Goal: Transaction & Acquisition: Purchase product/service

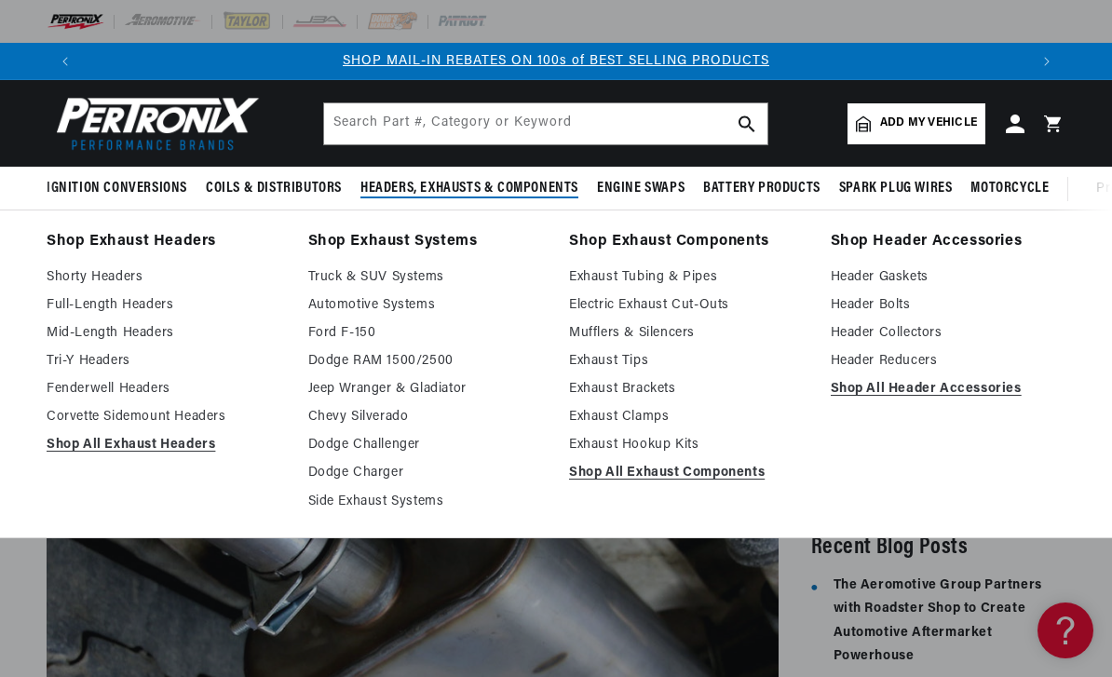
scroll to position [0, 1693]
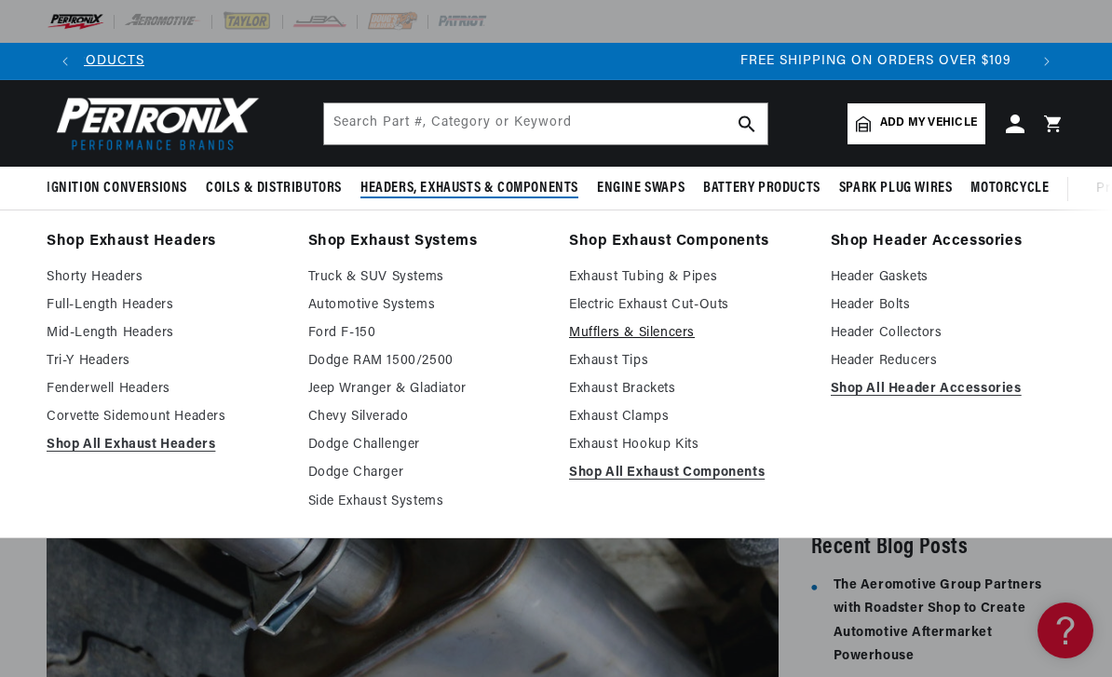
click at [683, 329] on link "Mufflers & Silencers" at bounding box center [687, 333] width 236 height 22
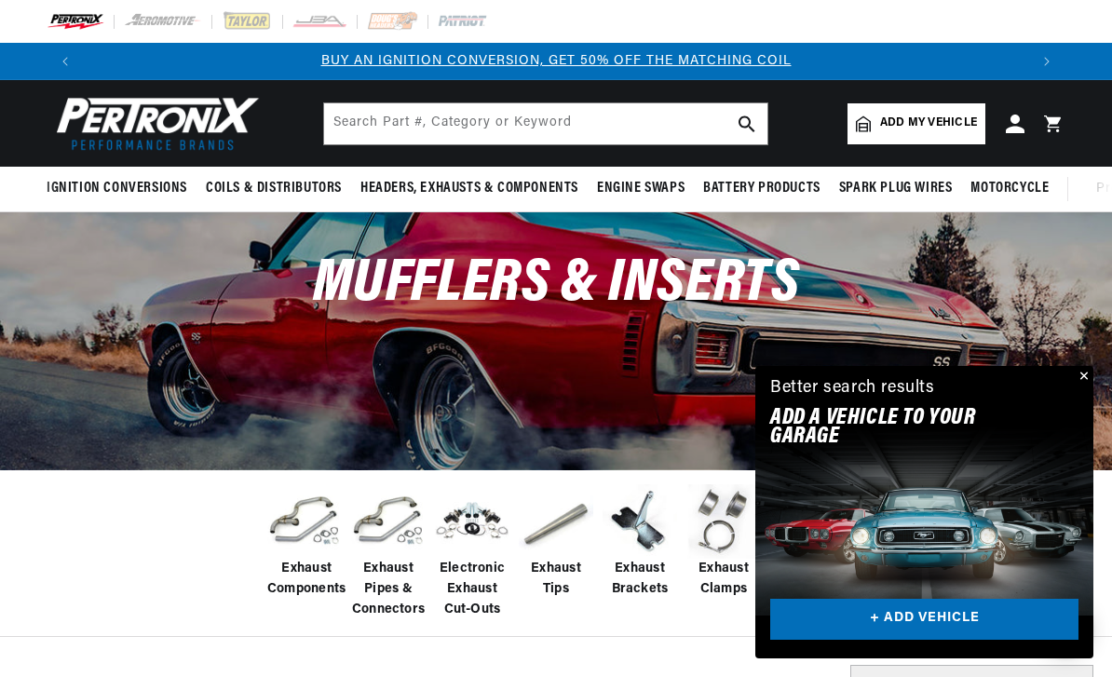
click at [1098, 377] on div "Mufflers & Inserts" at bounding box center [556, 340] width 1112 height 256
click at [1087, 374] on button "Close" at bounding box center [1082, 377] width 22 height 22
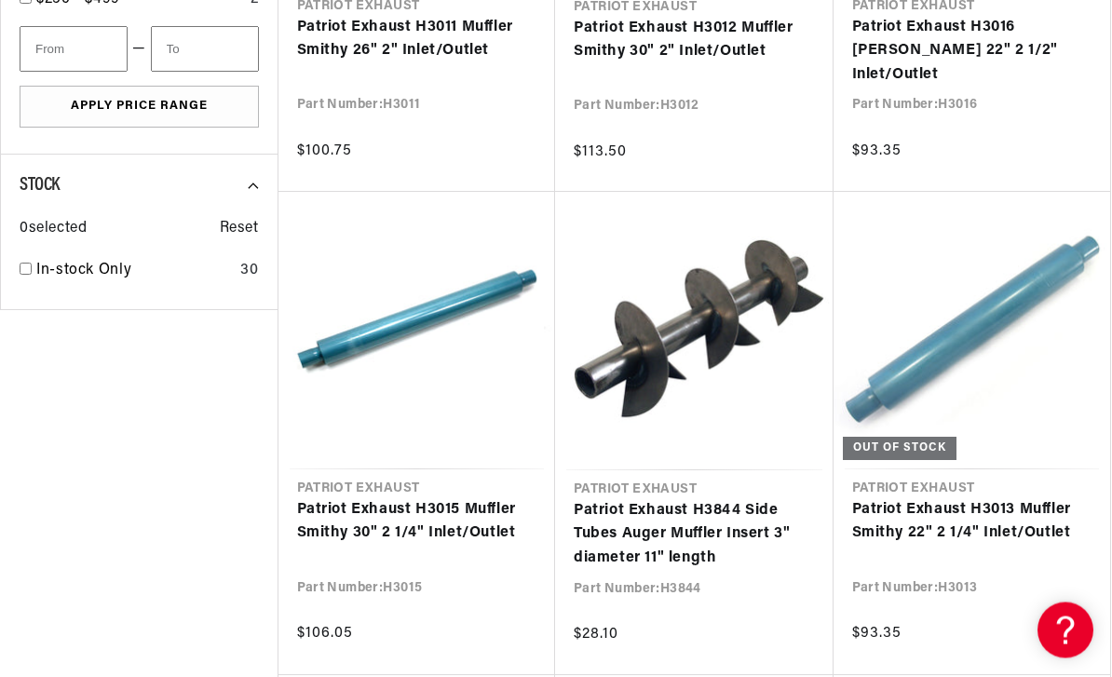
scroll to position [1504, 0]
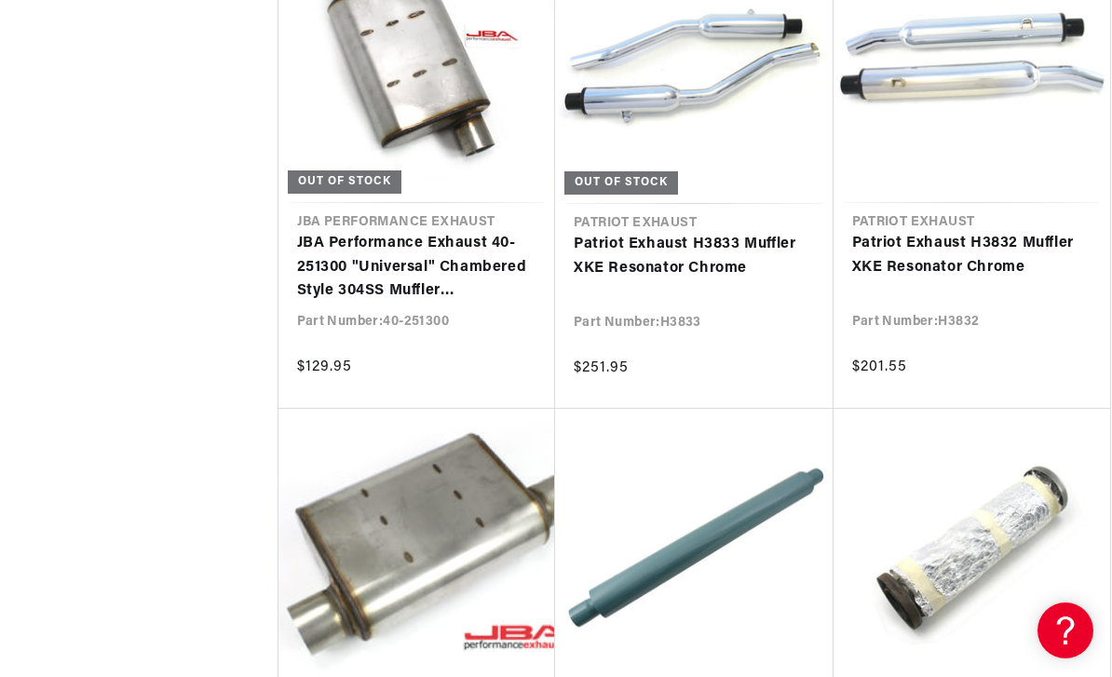
scroll to position [3817, 0]
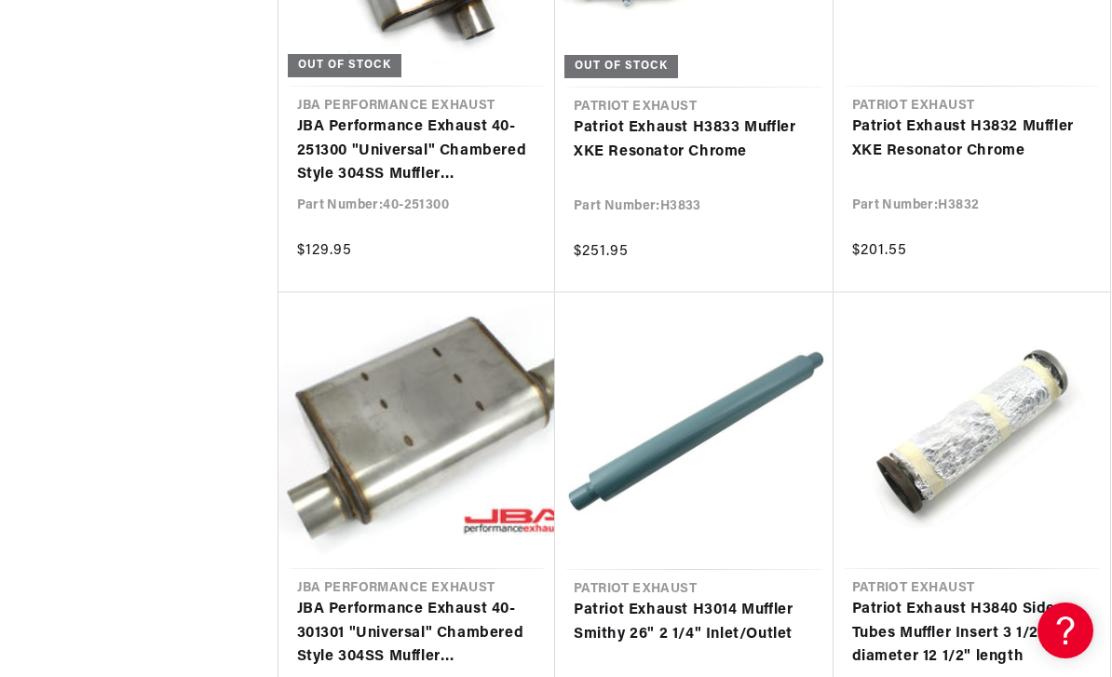
scroll to position [0, 945]
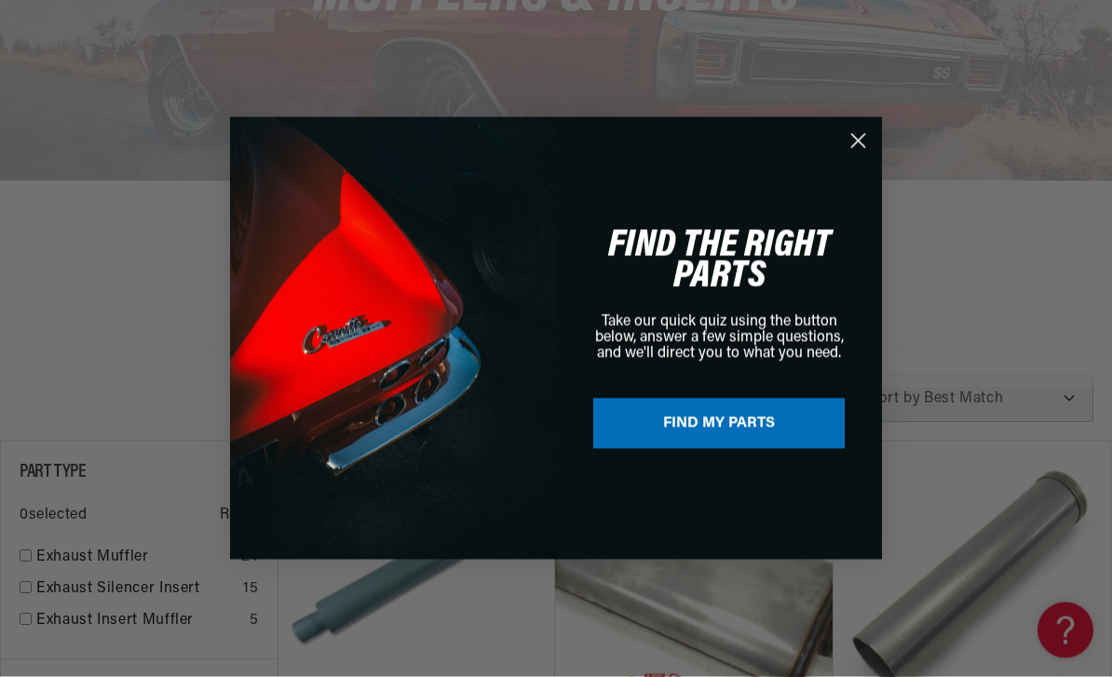
scroll to position [200, 0]
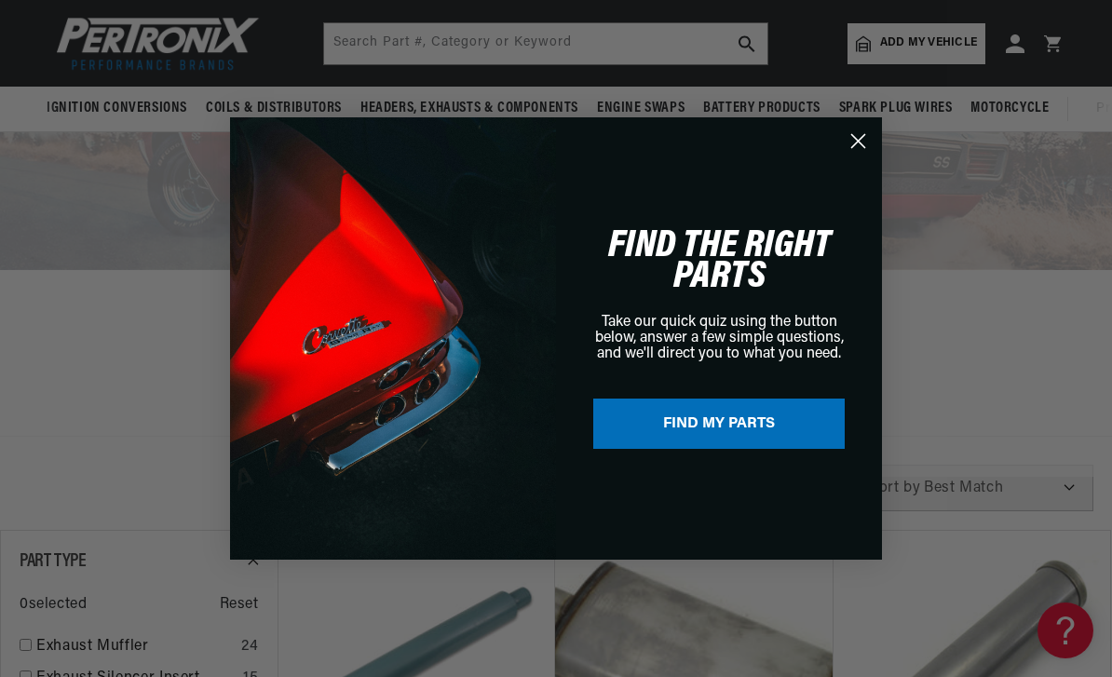
click at [860, 148] on icon "Close dialog" at bounding box center [858, 141] width 13 height 13
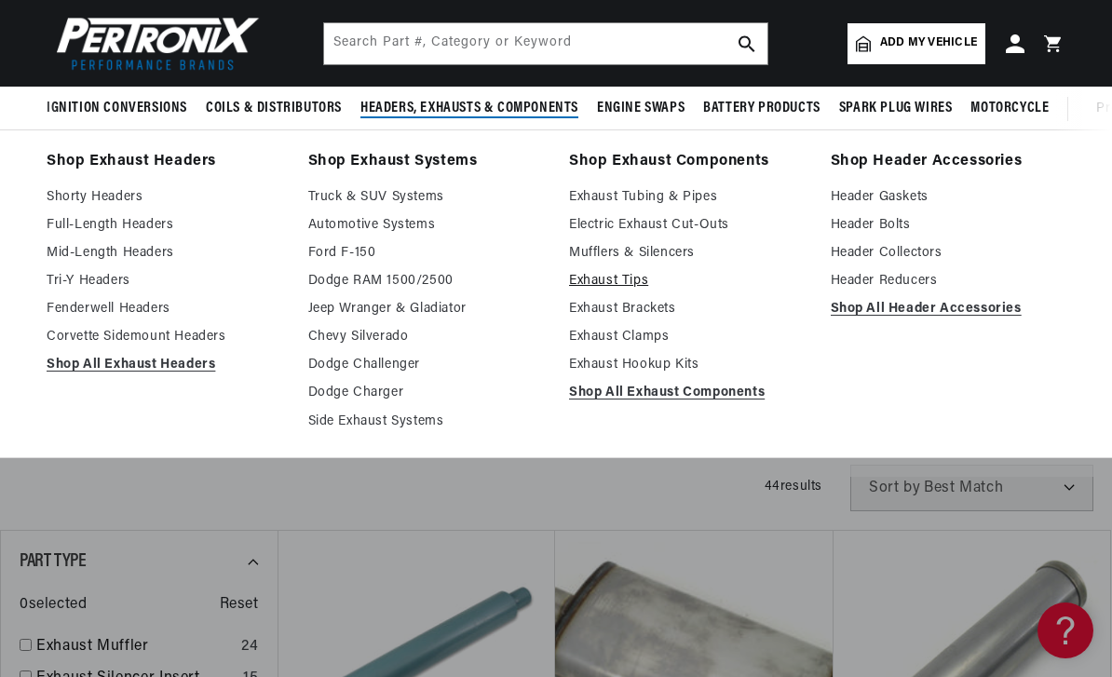
click at [644, 280] on link "Exhaust Tips" at bounding box center [687, 281] width 236 height 22
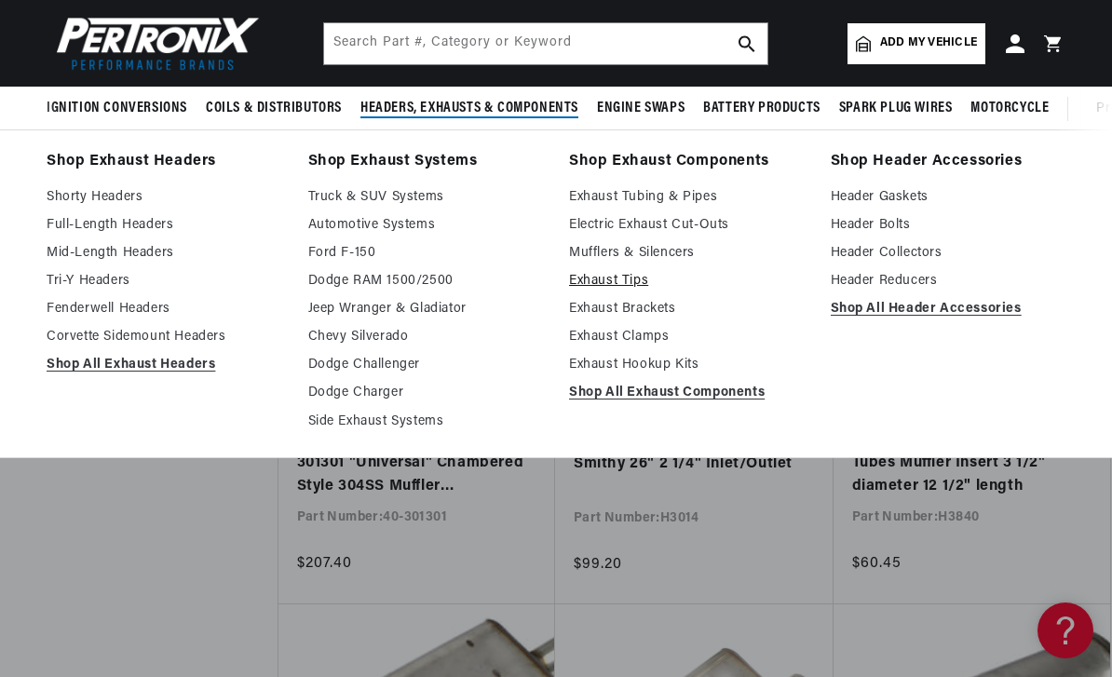
scroll to position [2064, 0]
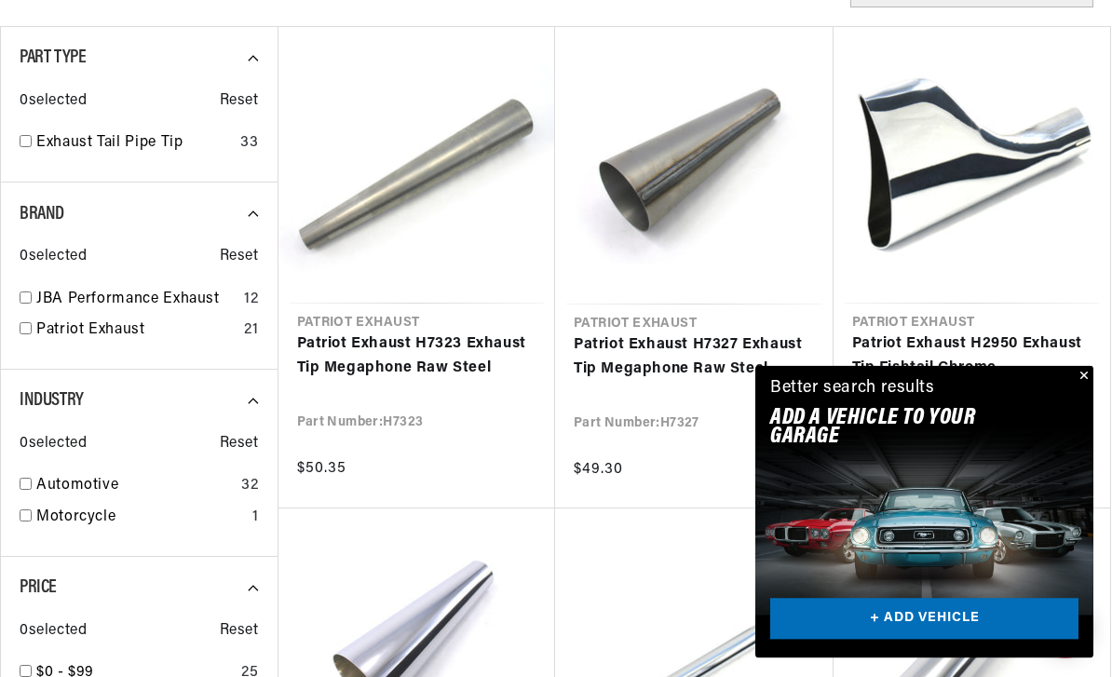
scroll to position [704, 0]
click at [1085, 388] on button "Close" at bounding box center [1082, 377] width 22 height 22
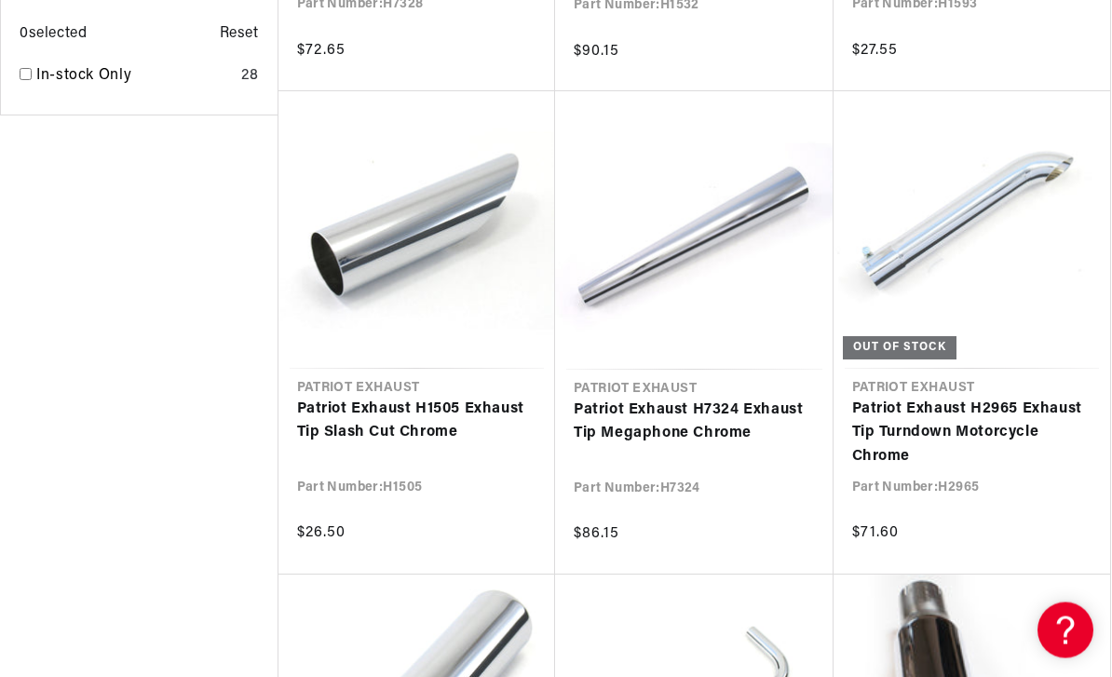
scroll to position [0, 1889]
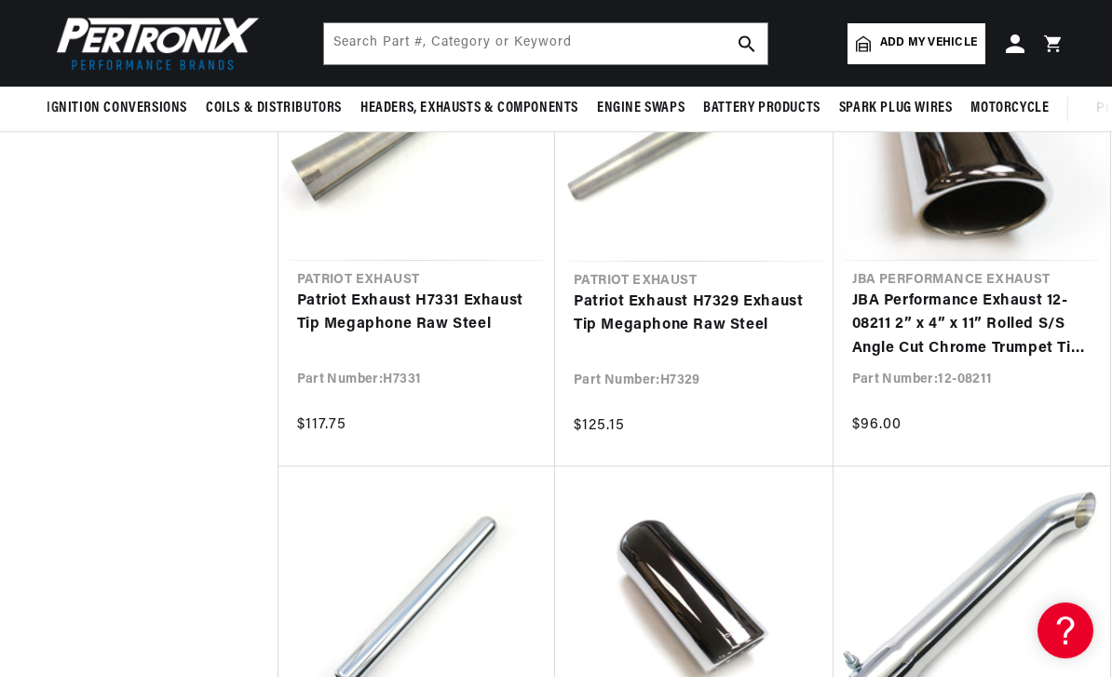
scroll to position [0, 945]
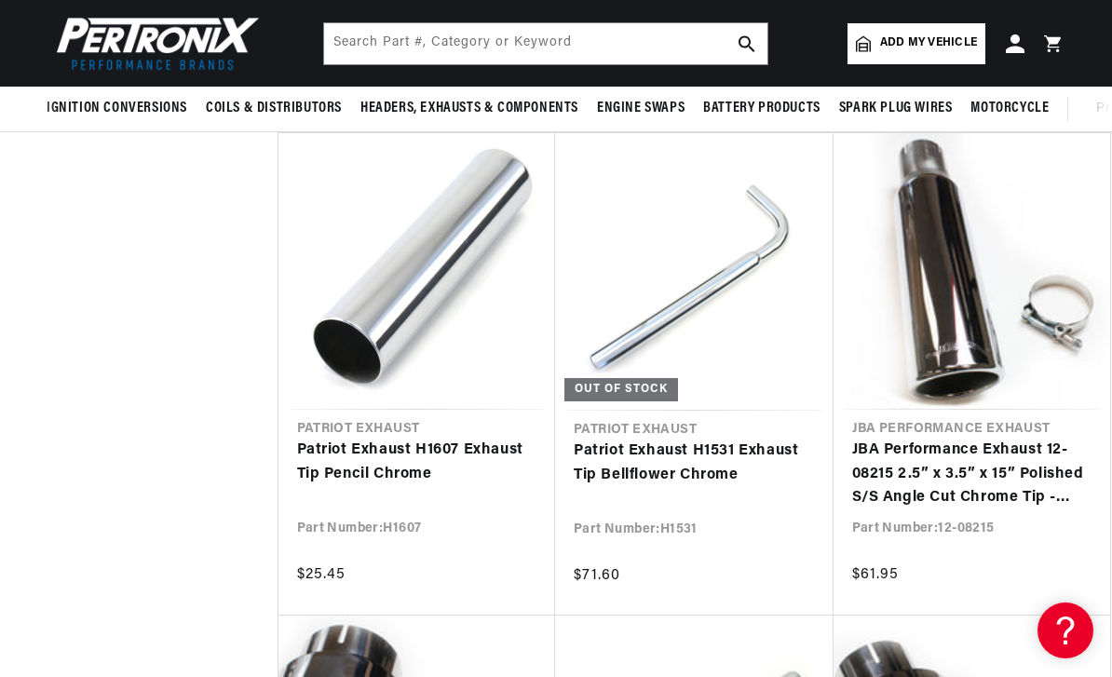
scroll to position [2043, 0]
